Goal: Task Accomplishment & Management: Use online tool/utility

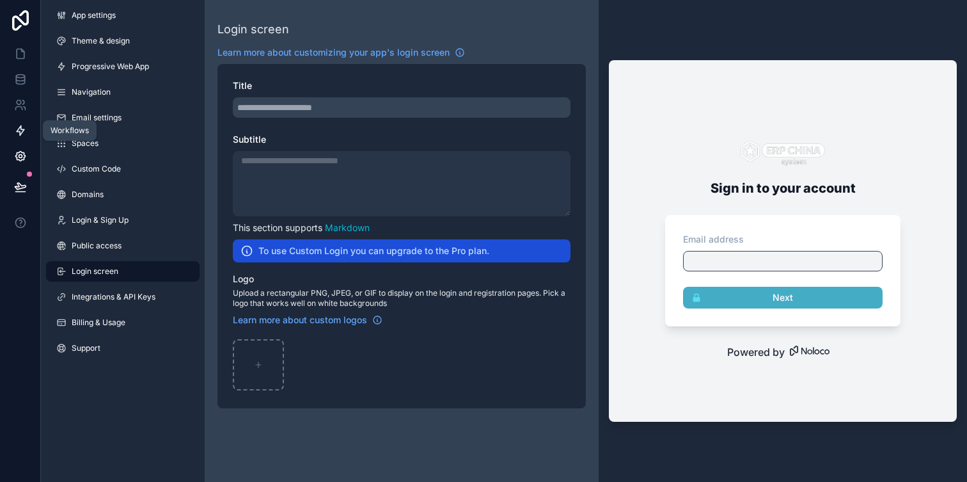
click at [24, 127] on icon at bounding box center [20, 130] width 13 height 13
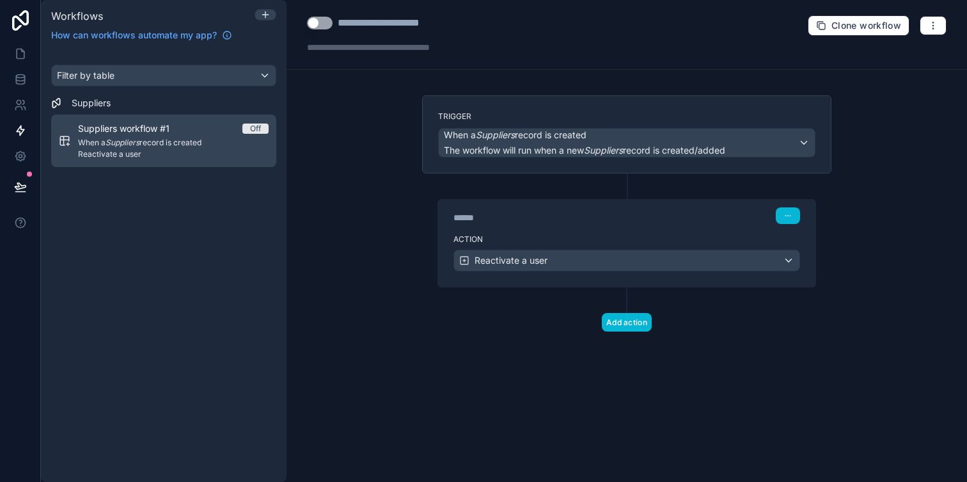
click at [146, 132] on span "Suppliers workflow #1" at bounding box center [131, 128] width 107 height 13
click at [171, 143] on span "When a Suppliers record is created" at bounding box center [173, 143] width 191 height 10
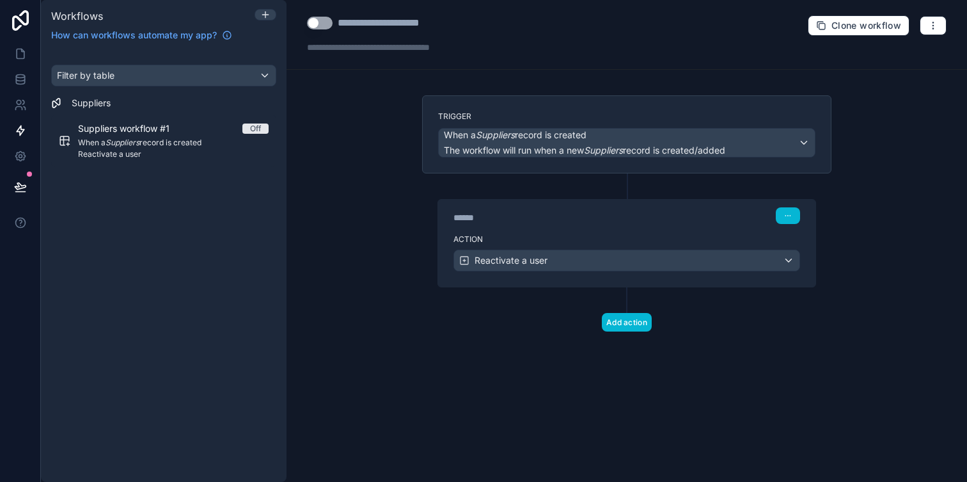
click at [159, 223] on div "Filter by table Suppliers Suppliers workflow #1 Off When a Suppliers record is …" at bounding box center [164, 265] width 246 height 432
